Goal: Task Accomplishment & Management: Use online tool/utility

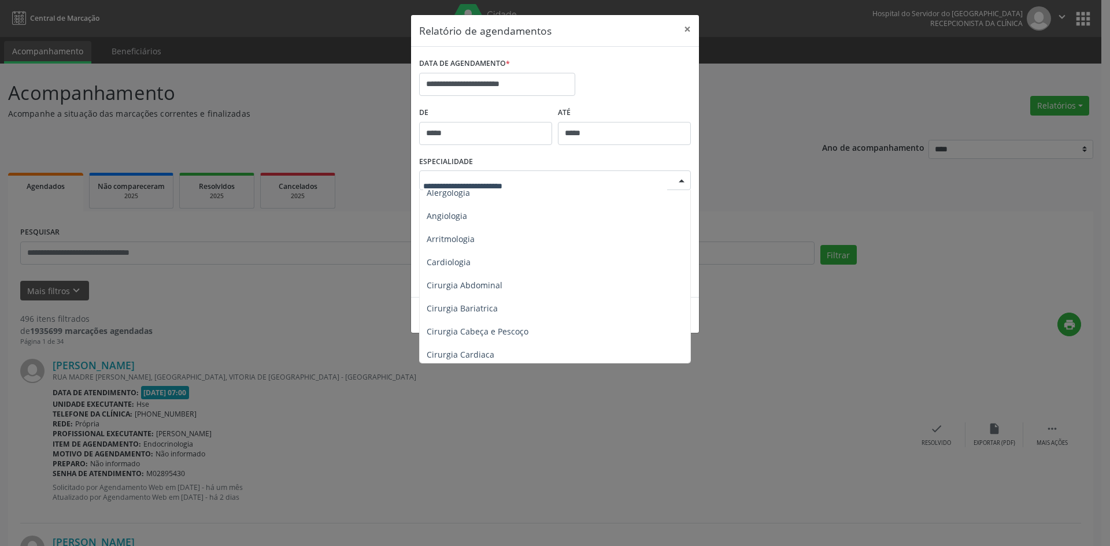
scroll to position [58, 0]
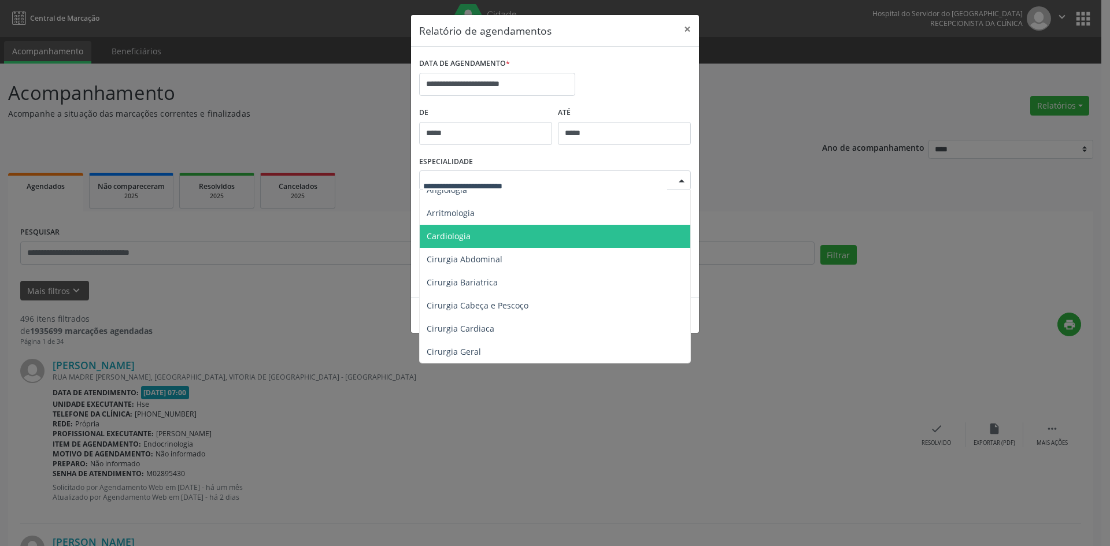
click at [460, 242] on span "Cardiologia" at bounding box center [556, 236] width 272 height 23
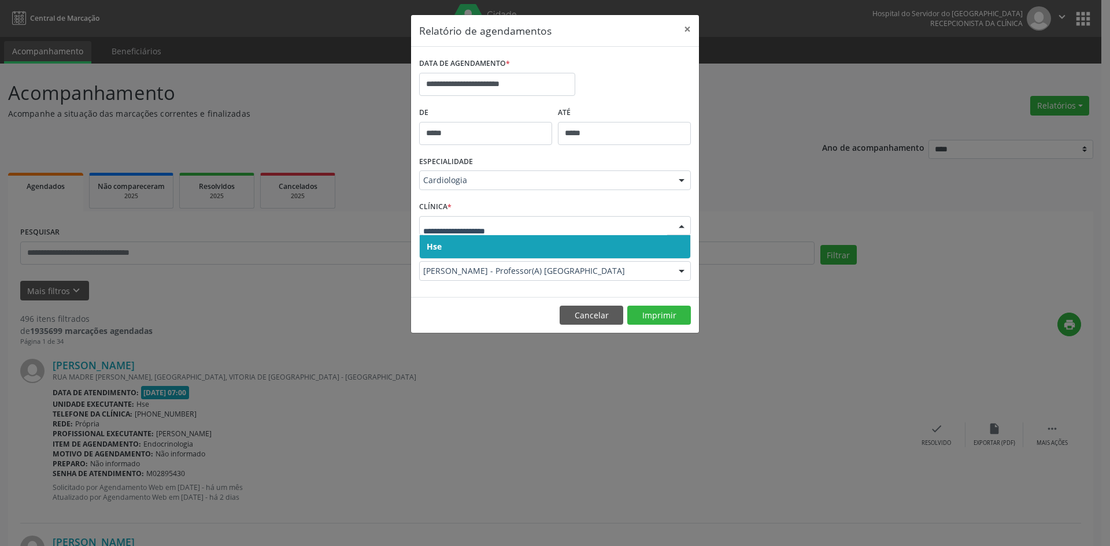
click at [435, 249] on span "Hse" at bounding box center [434, 246] width 15 height 11
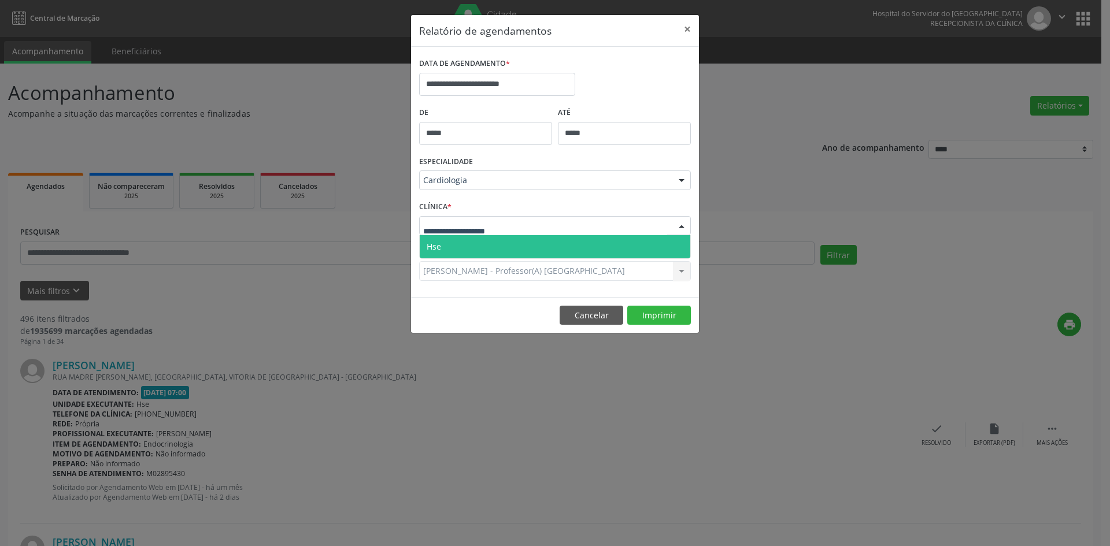
click at [439, 244] on span "Hse" at bounding box center [434, 246] width 14 height 11
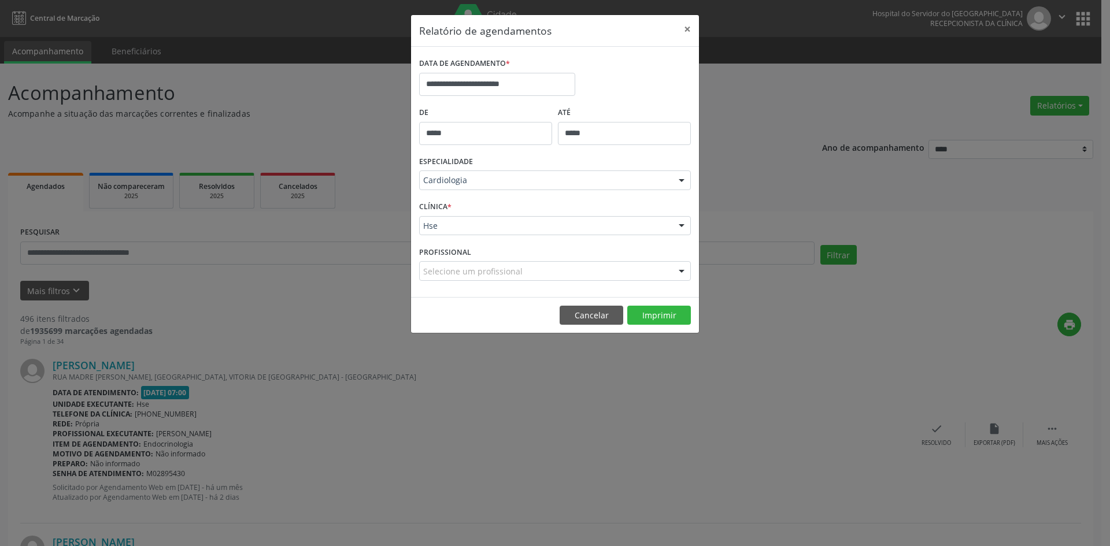
scroll to position [243, 0]
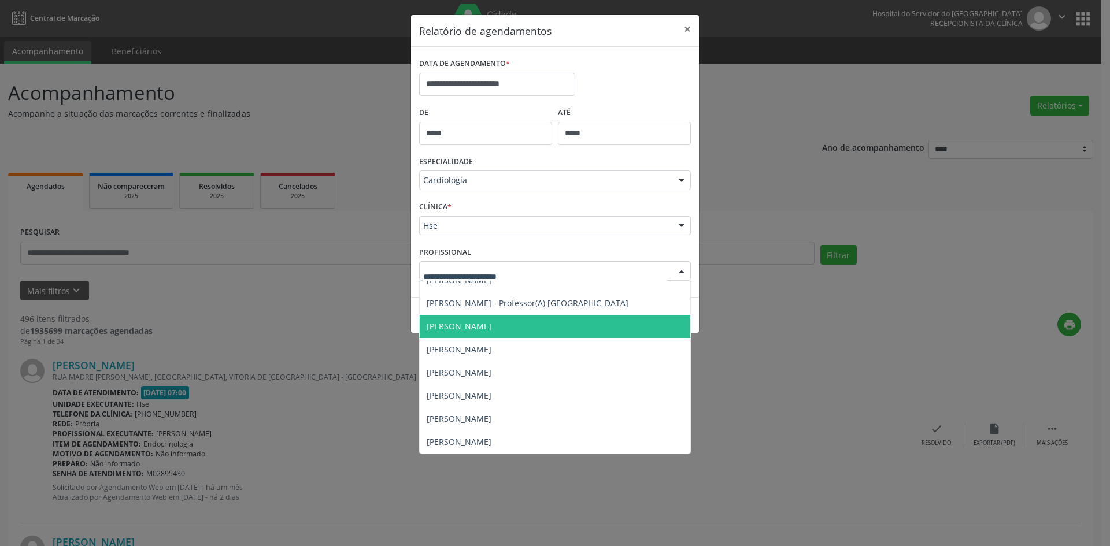
click at [460, 324] on span "[PERSON_NAME]" at bounding box center [459, 326] width 65 height 11
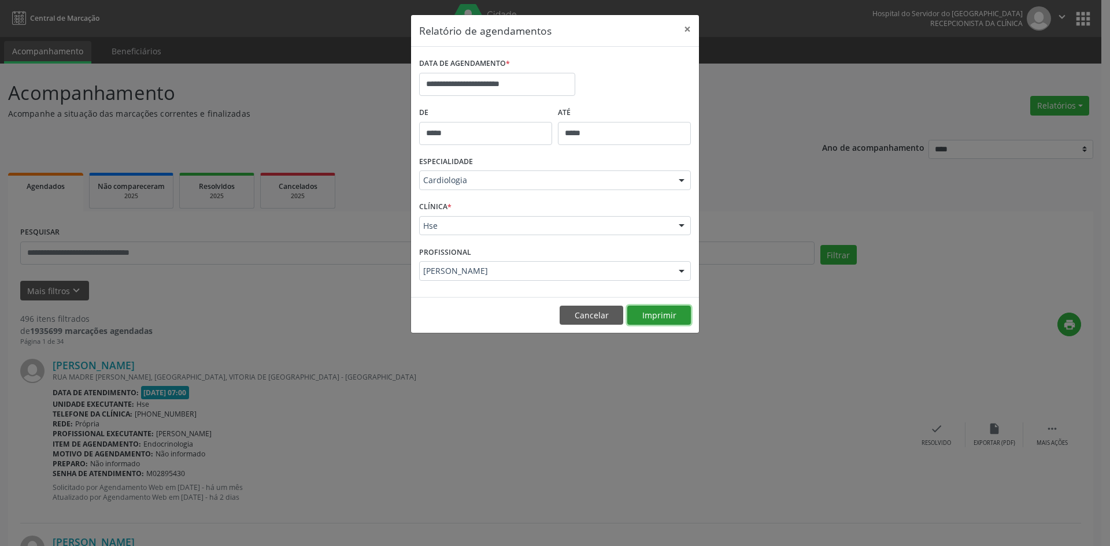
click at [648, 315] on button "Imprimir" at bounding box center [659, 316] width 64 height 20
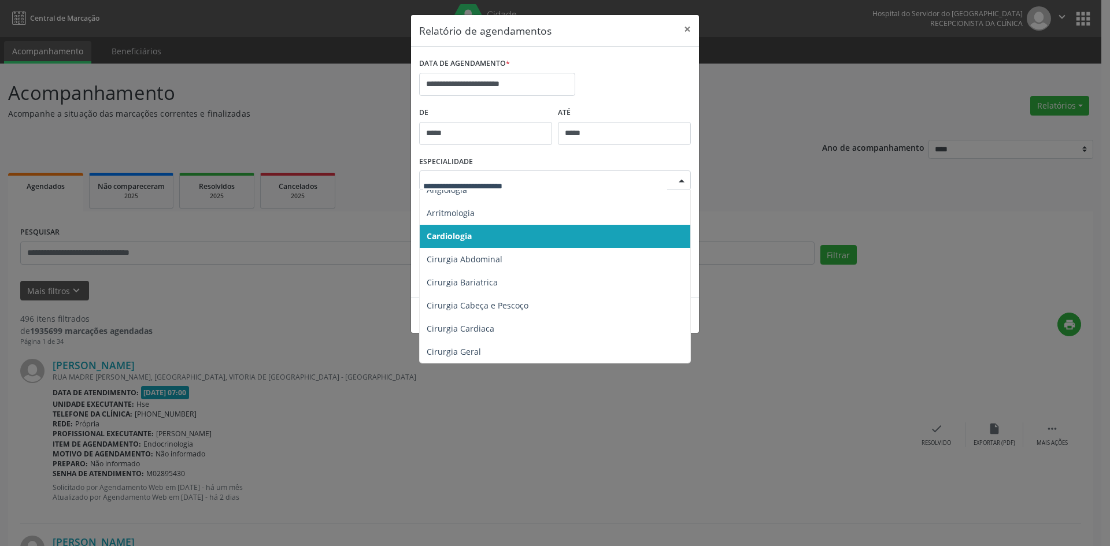
click at [682, 181] on div at bounding box center [681, 181] width 17 height 20
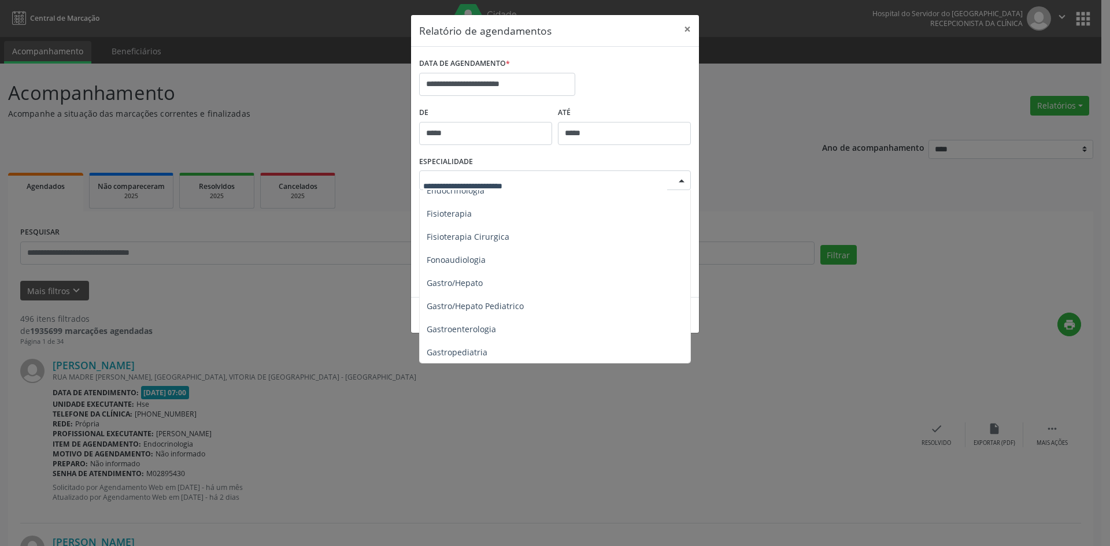
scroll to position [636, 0]
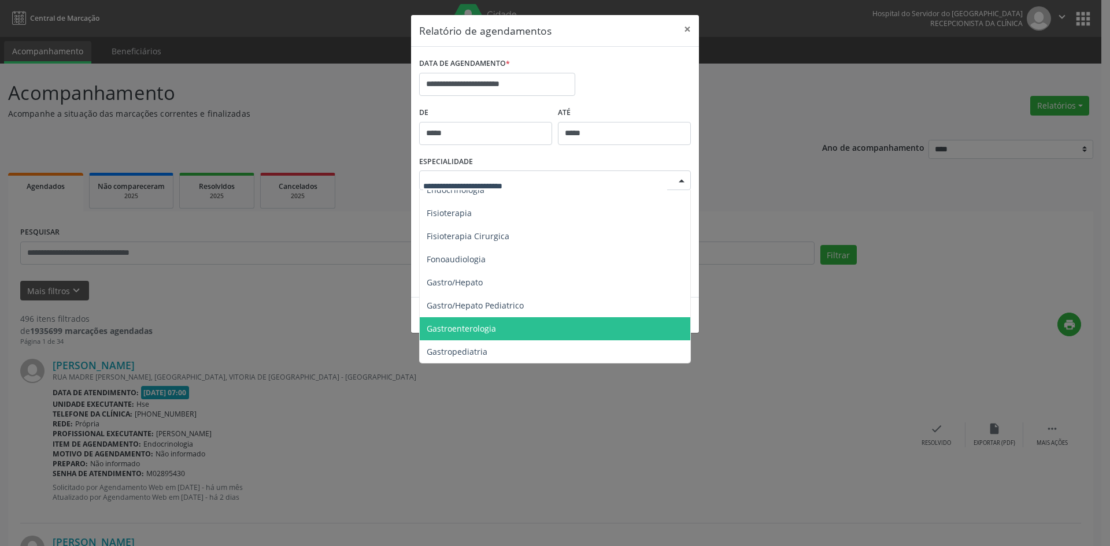
click at [485, 328] on span "Gastroenterologia" at bounding box center [461, 328] width 69 height 11
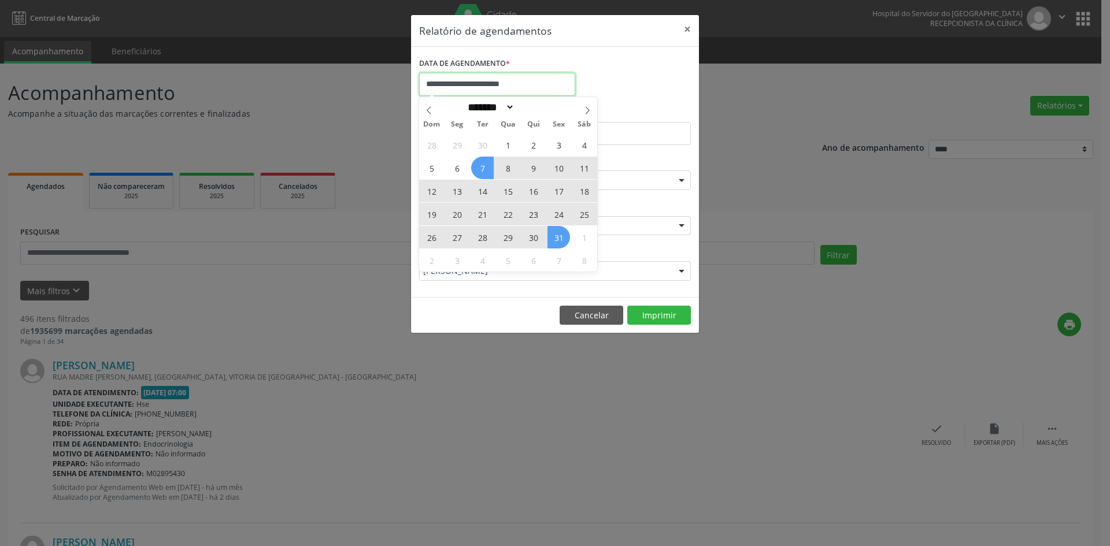
click at [438, 84] on input "**********" at bounding box center [497, 84] width 156 height 23
click at [460, 169] on span "6" at bounding box center [457, 168] width 23 height 23
type input "**********"
drag, startPoint x: 459, startPoint y: 168, endPoint x: 557, endPoint y: 237, distance: 120.3
click at [557, 237] on div "28 29 30 1 2 3 4 5 6 7 8 9 10 11 12 13 14 15 16 17 18 19 20 21 22 23 24 25 26 2…" at bounding box center [508, 202] width 178 height 139
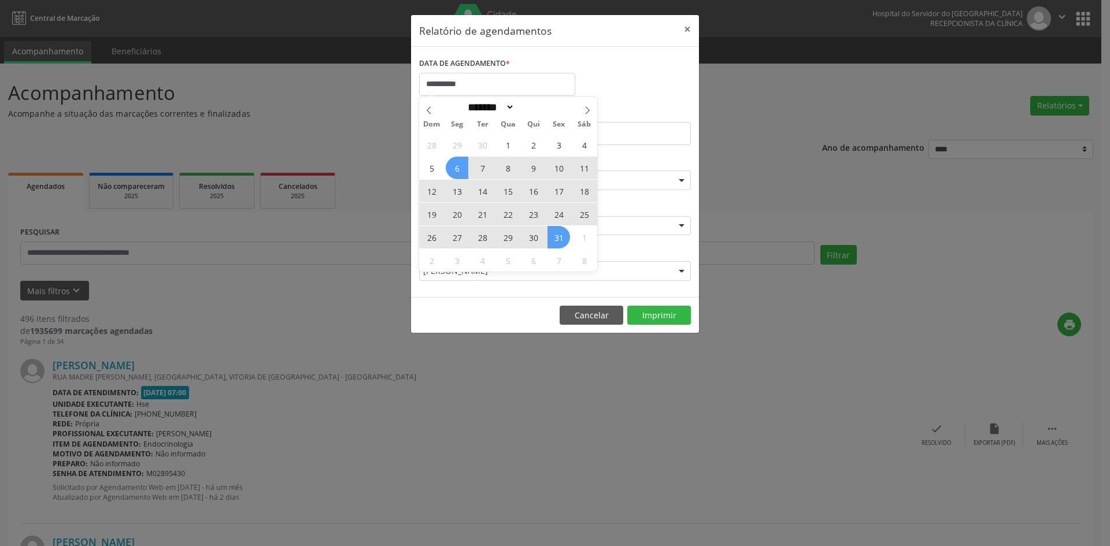
click at [558, 235] on span "31" at bounding box center [558, 237] width 23 height 23
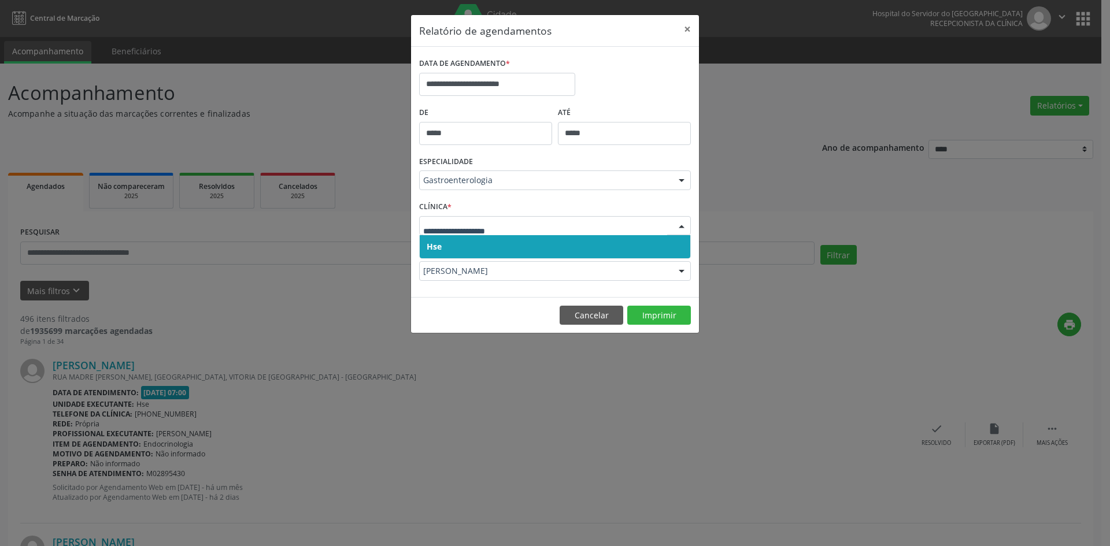
click at [421, 225] on div at bounding box center [555, 226] width 272 height 20
click at [439, 249] on span "Hse" at bounding box center [434, 246] width 15 height 11
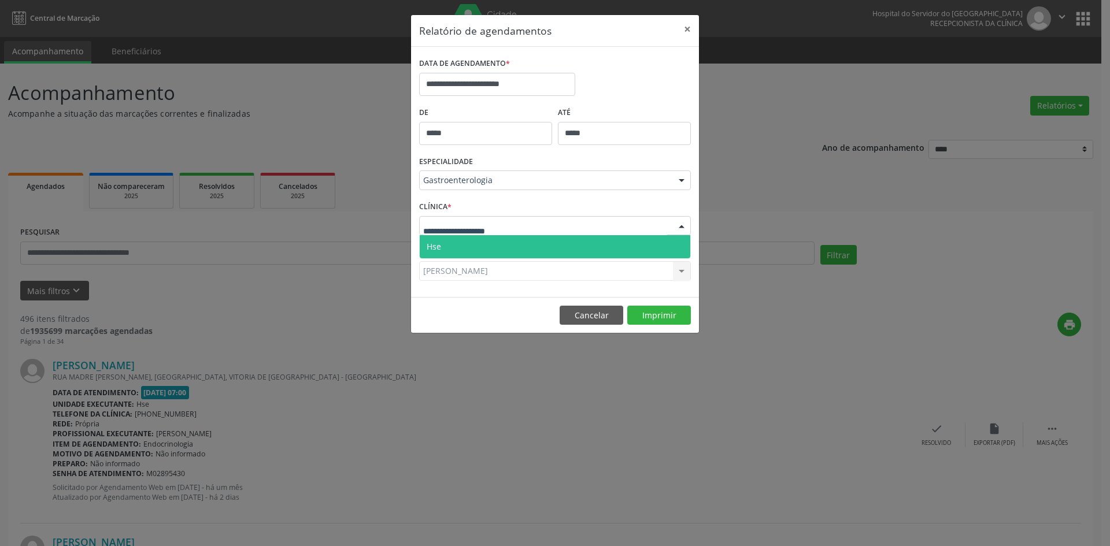
drag, startPoint x: 441, startPoint y: 229, endPoint x: 444, endPoint y: 242, distance: 13.0
click at [444, 244] on span "Hse" at bounding box center [555, 246] width 270 height 23
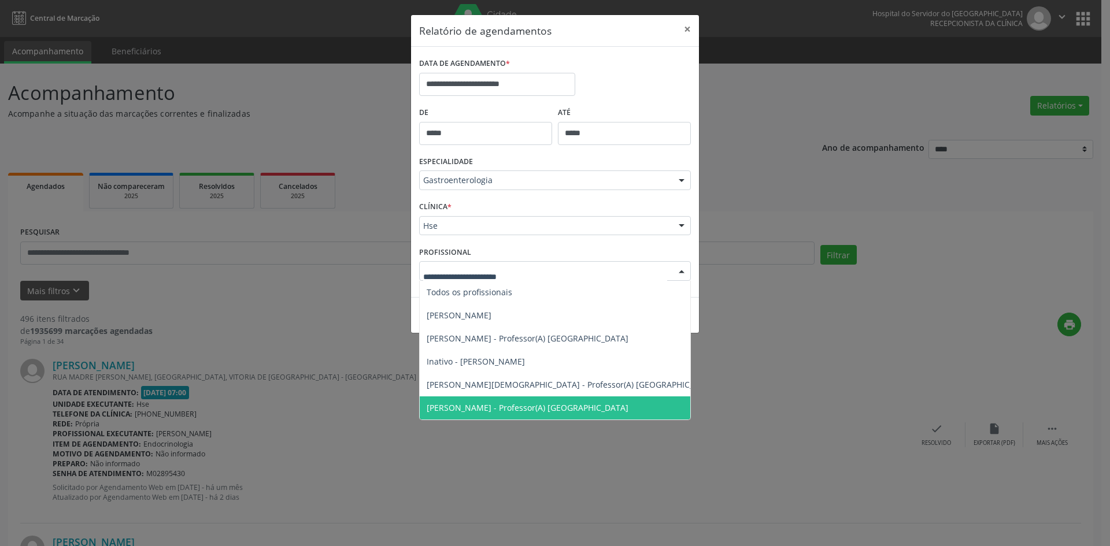
scroll to position [0, 0]
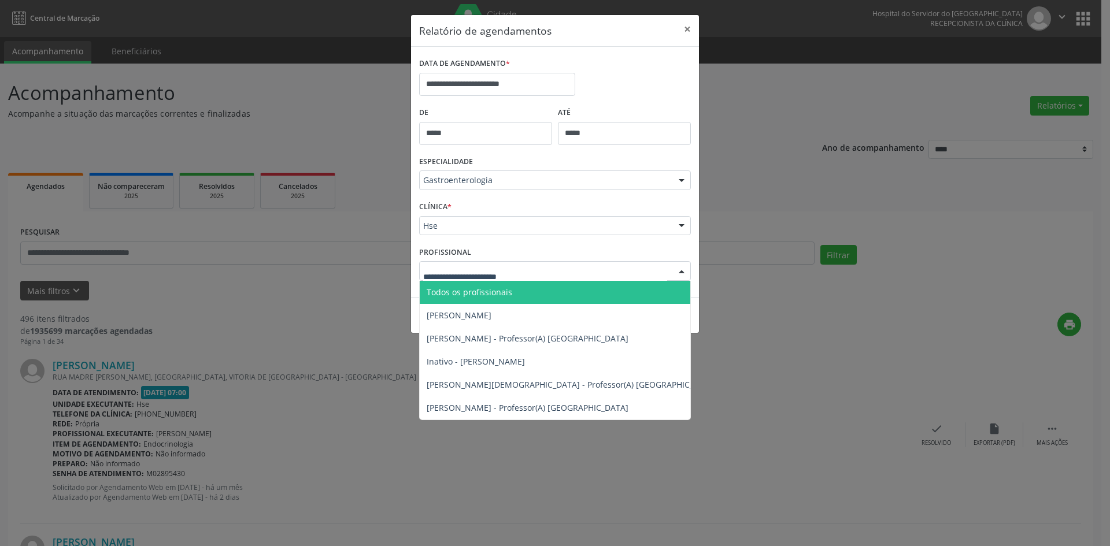
click at [454, 292] on span "Todos os profissionais" at bounding box center [470, 292] width 86 height 11
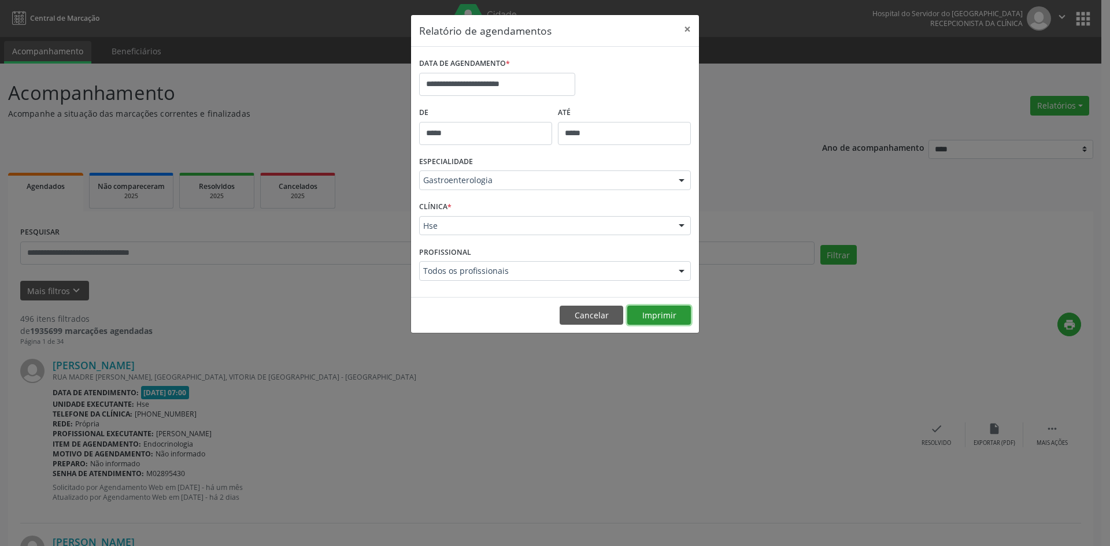
click at [662, 314] on button "Imprimir" at bounding box center [659, 316] width 64 height 20
click at [682, 180] on div at bounding box center [681, 181] width 17 height 20
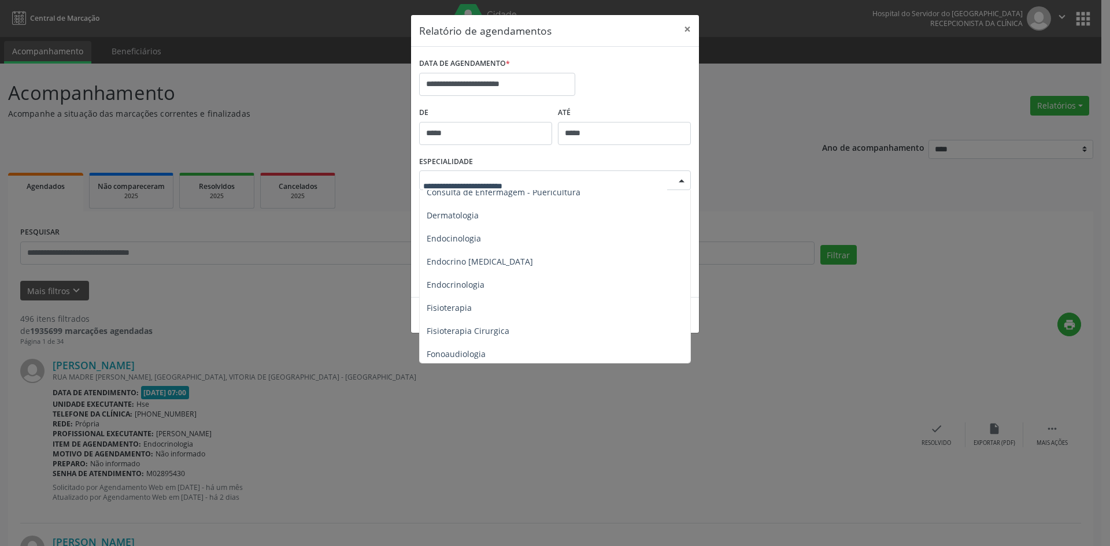
scroll to position [520, 0]
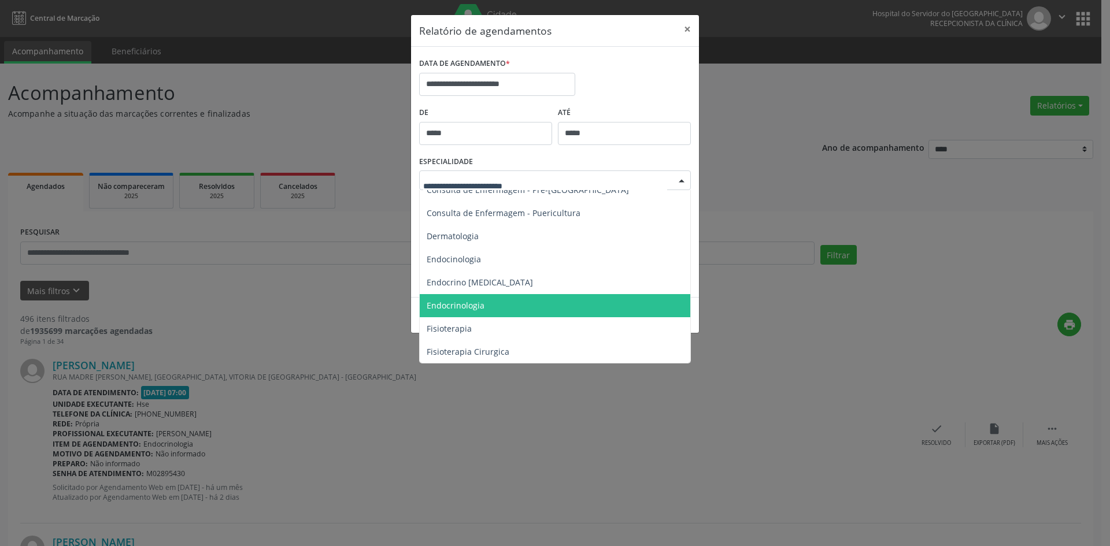
click at [446, 307] on span "Endocrinologia" at bounding box center [456, 305] width 58 height 11
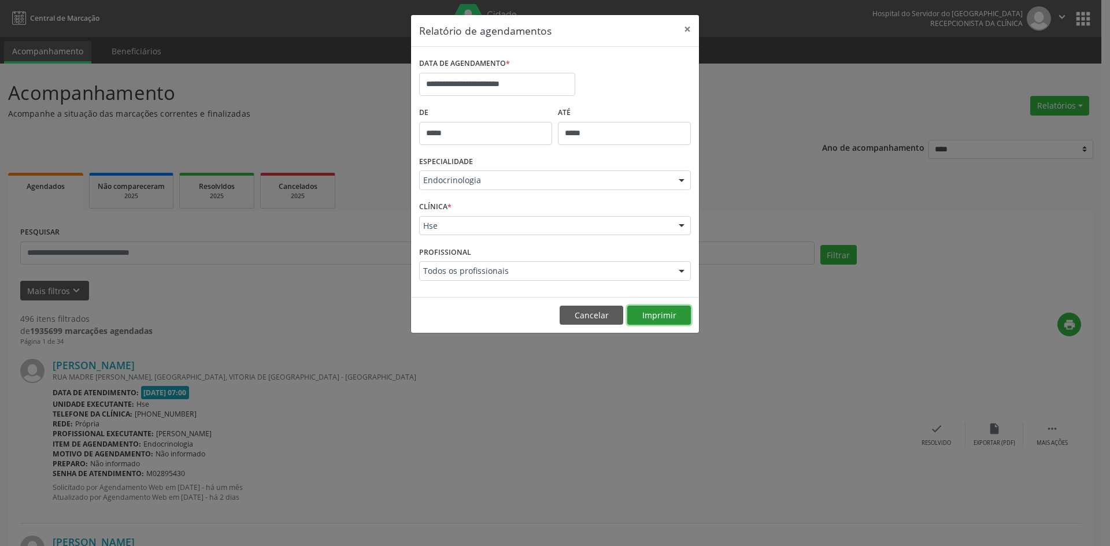
click at [659, 316] on button "Imprimir" at bounding box center [659, 316] width 64 height 20
